Goal: Information Seeking & Learning: Learn about a topic

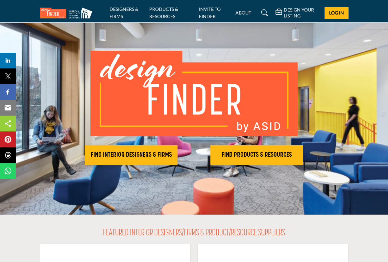
scroll to position [23, 0]
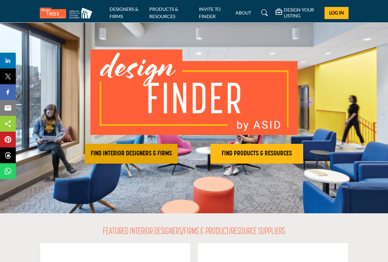
click at [136, 152] on h2 "FIND INTERIOR DESIGNERS & FIRMS" at bounding box center [131, 154] width 89 height 8
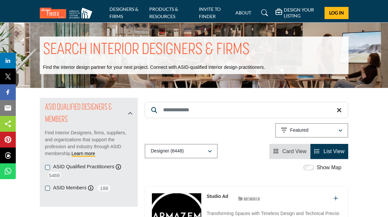
click at [203, 50] on h1 "SEARCH INTERIOR DESIGNERS & FIRMS" at bounding box center [146, 50] width 206 height 20
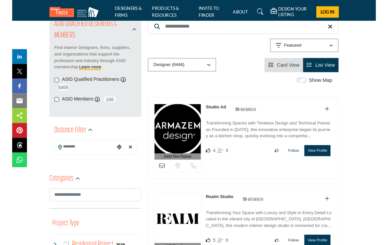
scroll to position [82, 0]
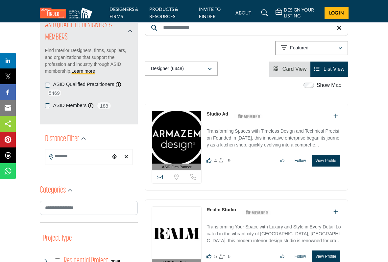
click at [95, 154] on input "Search Location" at bounding box center [77, 156] width 65 height 13
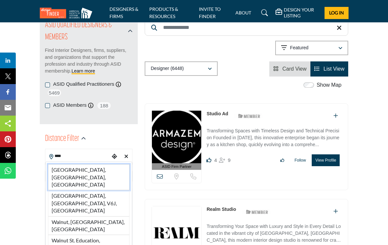
click at [103, 168] on li "Walnut Creek, CA, USA" at bounding box center [89, 177] width 82 height 26
type input "**********"
type input "***"
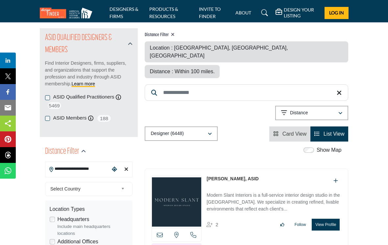
click at [109, 196] on div "Select Country" at bounding box center [89, 189] width 88 height 14
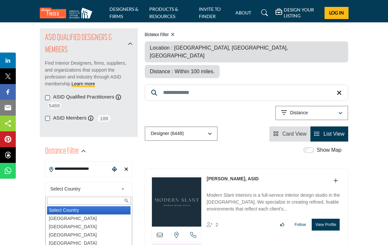
scroll to position [145, 0]
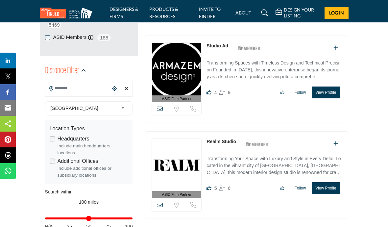
scroll to position [150, 0]
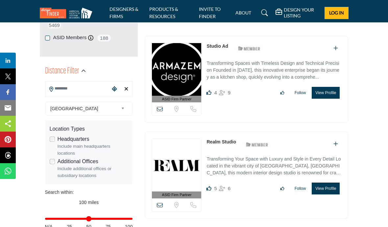
click at [54, 88] on input "Search Location" at bounding box center [77, 88] width 65 height 13
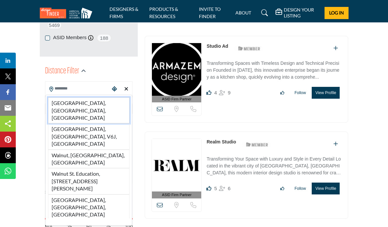
click at [56, 101] on li "Walnut Creek, CA, USA" at bounding box center [89, 110] width 82 height 26
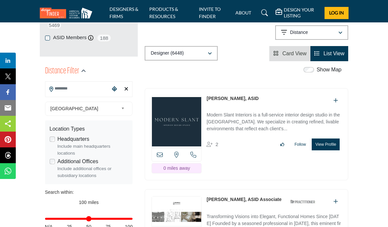
type input "**********"
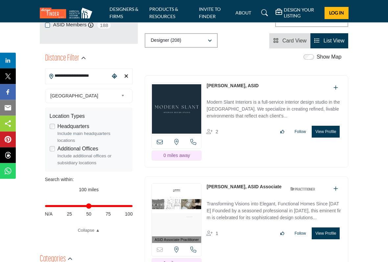
scroll to position [163, 0]
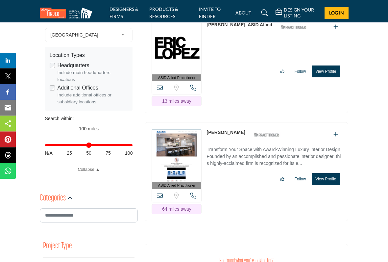
scroll to position [223, 0]
type input "**"
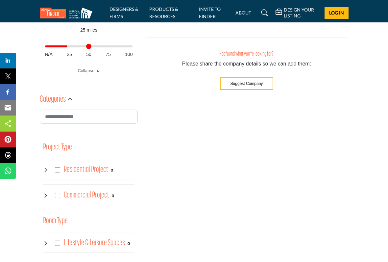
scroll to position [322, 0]
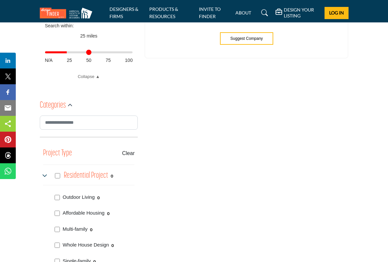
scroll to position [304, 0]
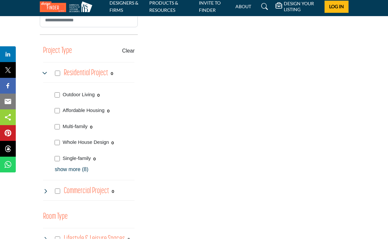
scroll to position [412, 0]
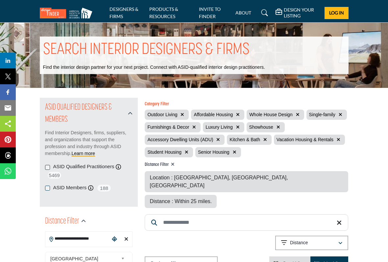
click at [179, 126] on span "Furnishings & Decor" at bounding box center [168, 126] width 42 height 5
click at [186, 126] on span "Furnishings & Decor" at bounding box center [168, 126] width 42 height 5
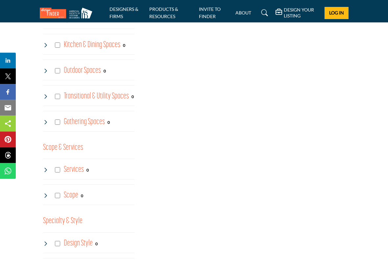
scroll to position [676, 0]
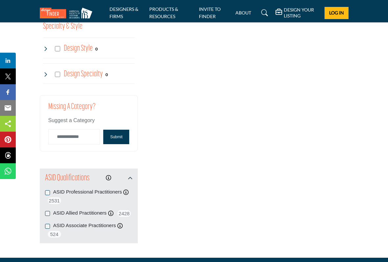
scroll to position [962, 0]
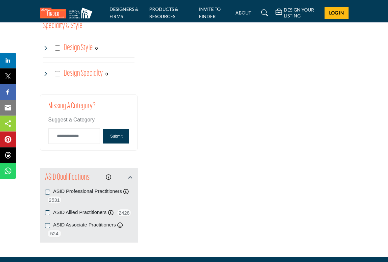
click at [122, 134] on button "Submit" at bounding box center [116, 136] width 26 height 14
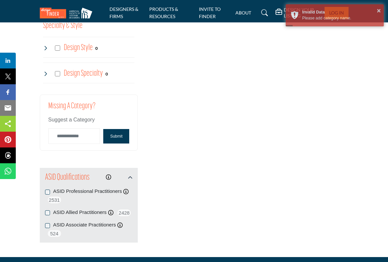
click at [117, 134] on button "Submit" at bounding box center [116, 136] width 26 height 14
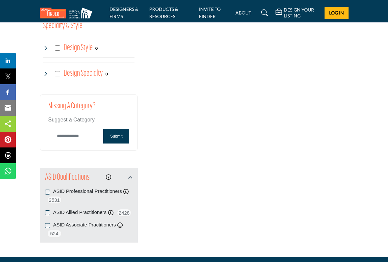
click at [77, 132] on input "Category Name" at bounding box center [74, 135] width 52 height 15
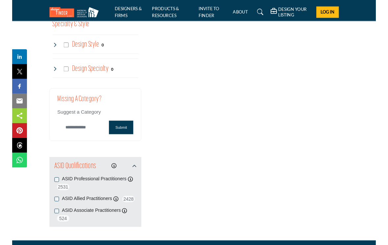
scroll to position [962, 0]
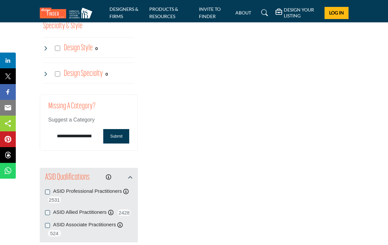
type input "**********"
click at [119, 131] on button "Submit" at bounding box center [116, 136] width 26 height 14
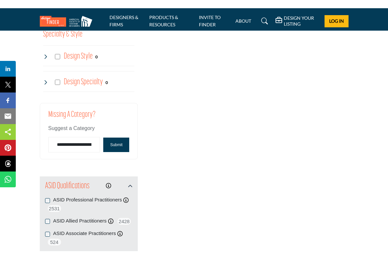
scroll to position [963, 0]
